Goal: Task Accomplishment & Management: Manage account settings

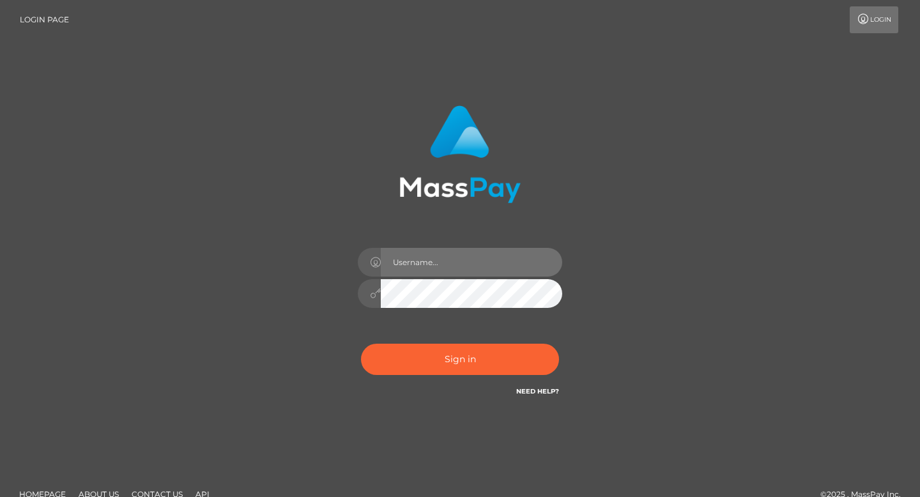
click at [389, 248] on input "text" at bounding box center [471, 262] width 181 height 29
type input "[EMAIL_ADDRESS][DOMAIN_NAME]"
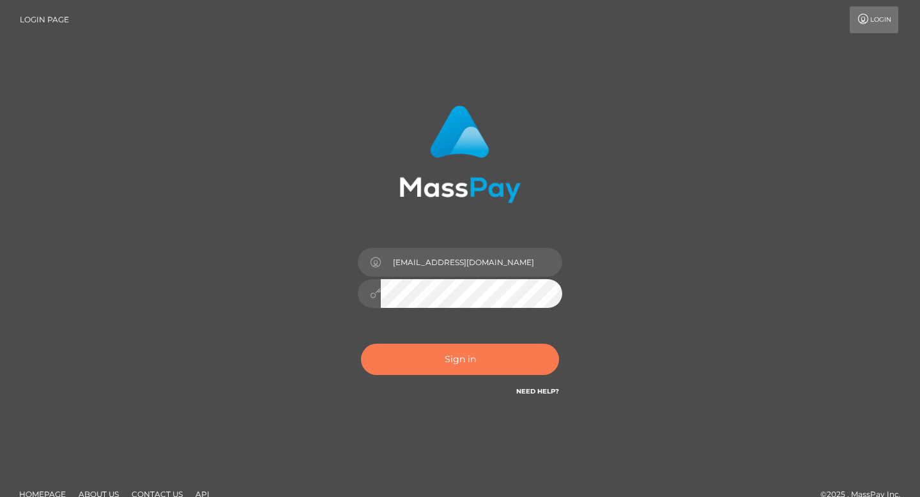
click at [475, 366] on button "Sign in" at bounding box center [460, 359] width 198 height 31
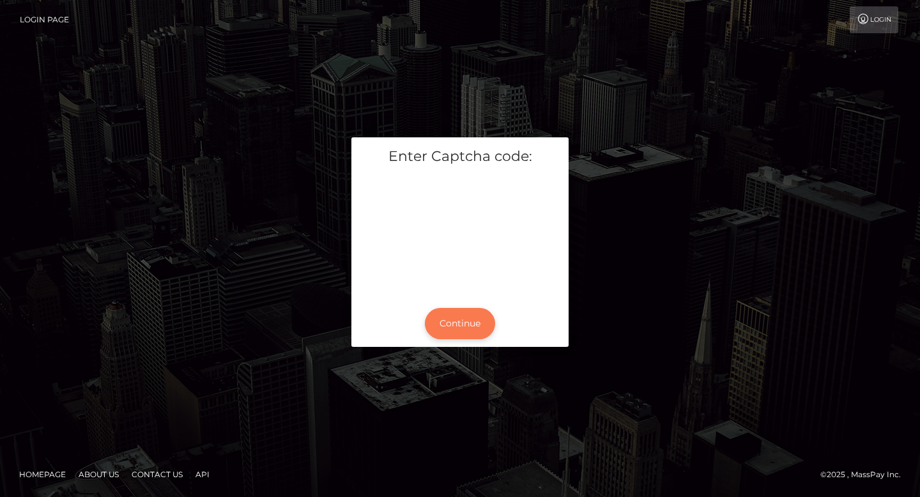
click at [452, 321] on button "Continue" at bounding box center [460, 323] width 70 height 31
